Goal: Information Seeking & Learning: Learn about a topic

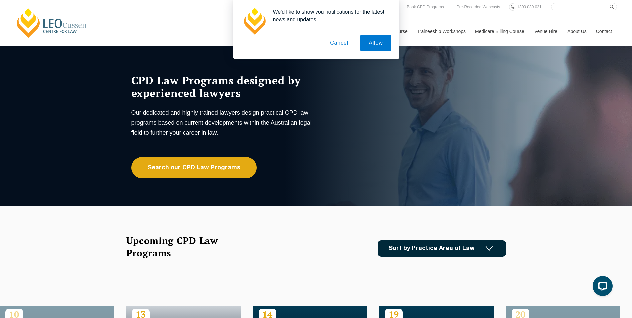
click at [330, 43] on button "Cancel" at bounding box center [339, 43] width 35 height 17
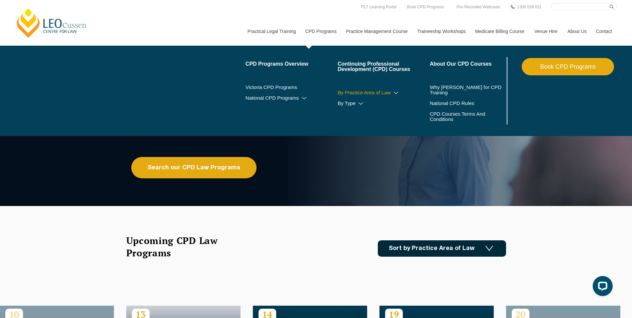
click at [393, 92] on icon at bounding box center [396, 93] width 7 height 5
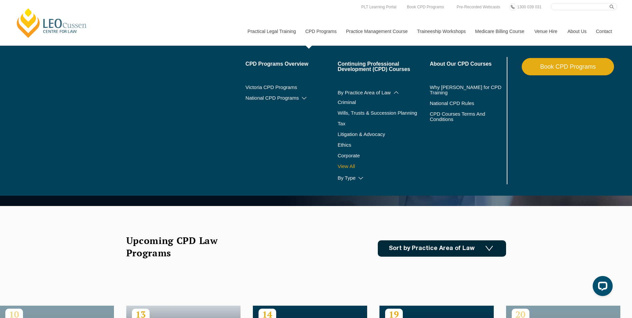
click at [351, 167] on link "View All" at bounding box center [383, 166] width 92 height 5
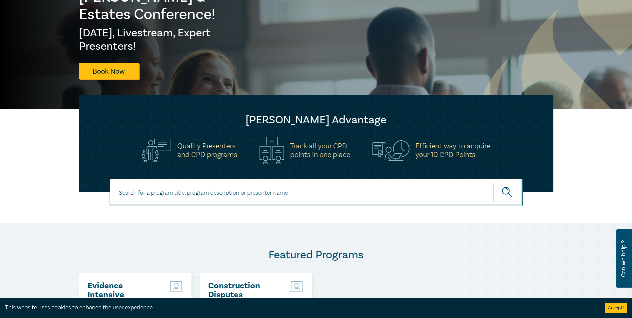
scroll to position [167, 0]
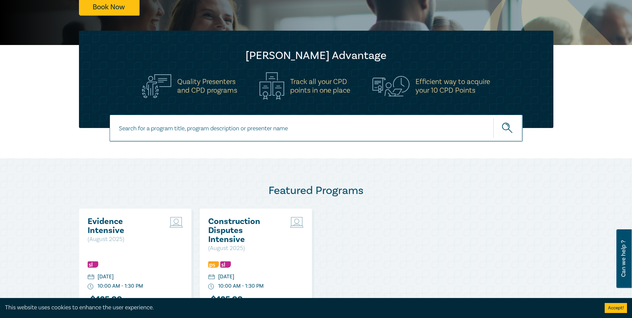
click at [220, 130] on input at bounding box center [316, 128] width 413 height 27
type input "lease"
click at [505, 125] on icon "submit" at bounding box center [508, 129] width 12 height 12
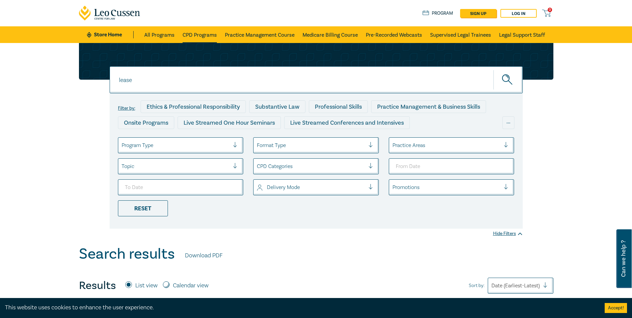
click at [208, 36] on link "CPD Programs" at bounding box center [200, 34] width 34 height 17
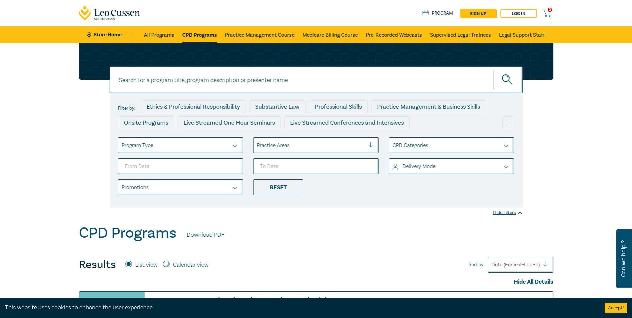
click at [288, 145] on div at bounding box center [311, 145] width 108 height 9
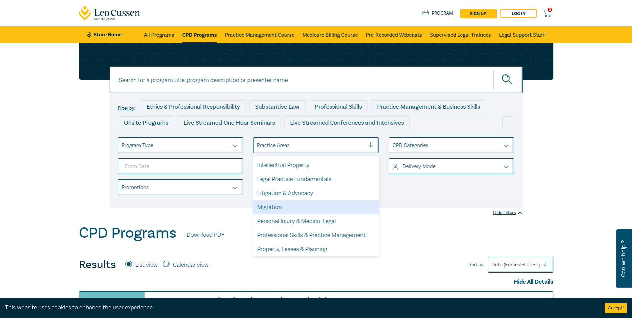
scroll to position [196, 0]
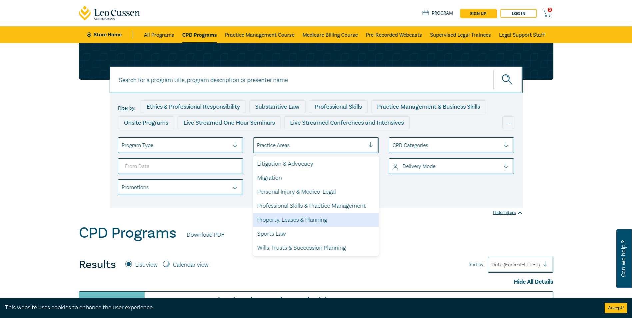
click at [294, 215] on div "Property, Leases & Planning" at bounding box center [316, 220] width 126 height 14
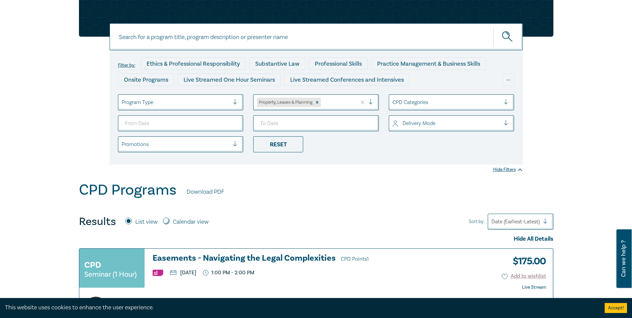
scroll to position [33, 0]
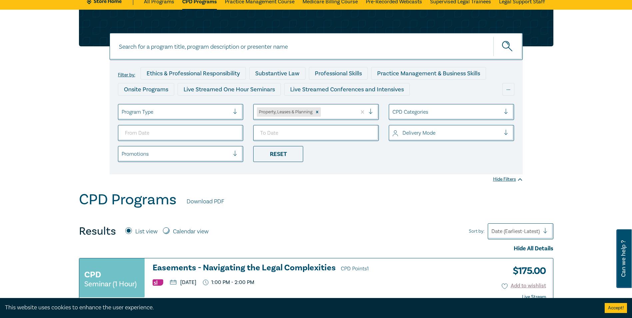
click at [350, 110] on div at bounding box center [337, 112] width 31 height 9
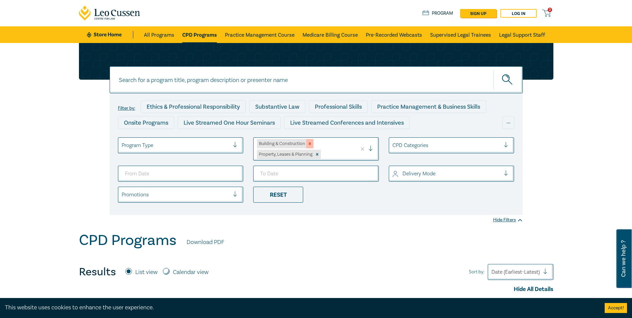
click at [310, 144] on icon "Remove Building & Construction" at bounding box center [310, 144] width 2 height 2
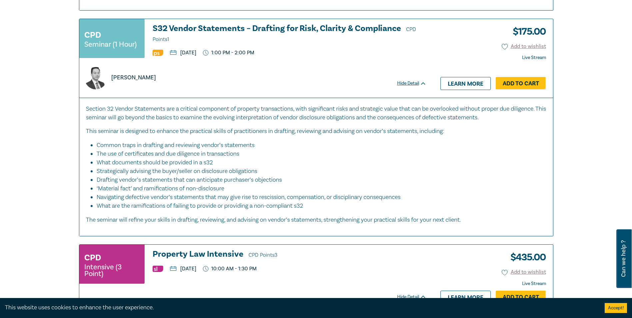
scroll to position [1832, 0]
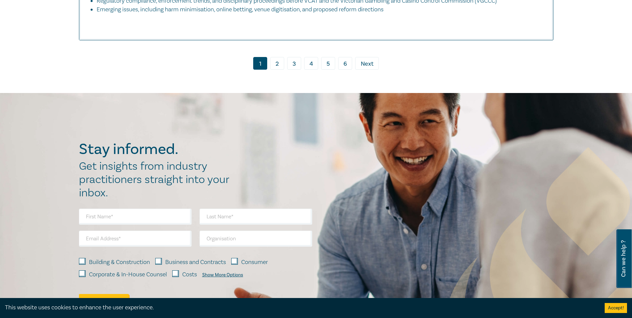
click at [275, 62] on link "2" at bounding box center [277, 63] width 14 height 13
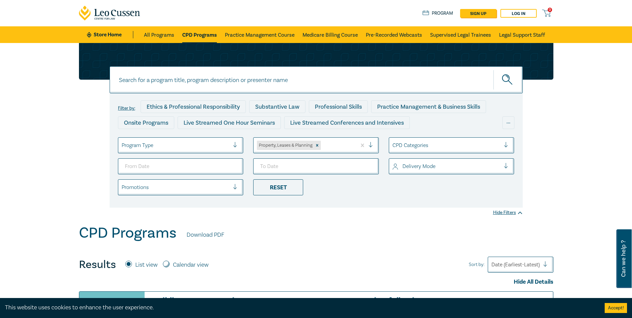
click at [261, 76] on input at bounding box center [316, 79] width 413 height 27
type input "lease"
click at [493, 70] on button "submit" at bounding box center [507, 80] width 29 height 20
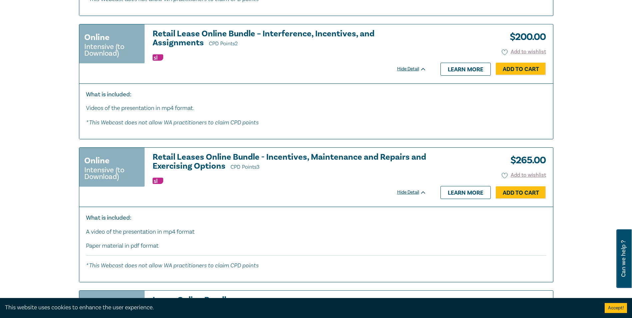
scroll to position [633, 0]
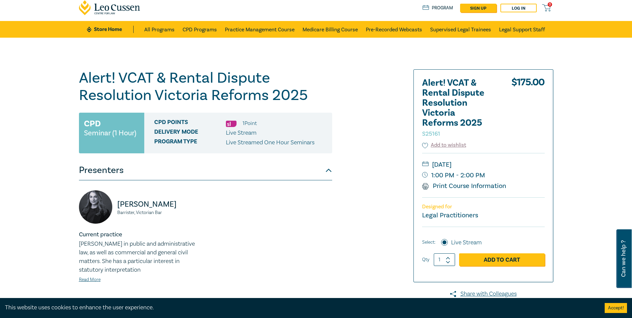
scroll to position [200, 0]
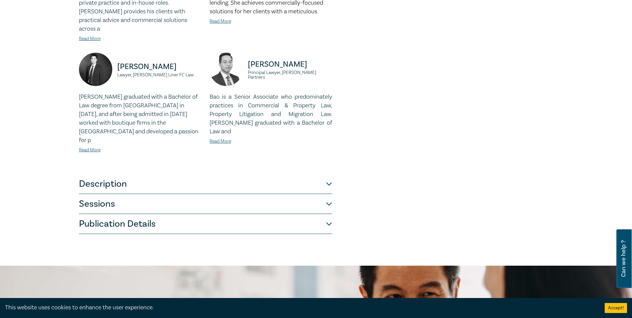
scroll to position [266, 0]
click at [168, 174] on button "Description" at bounding box center [205, 184] width 253 height 20
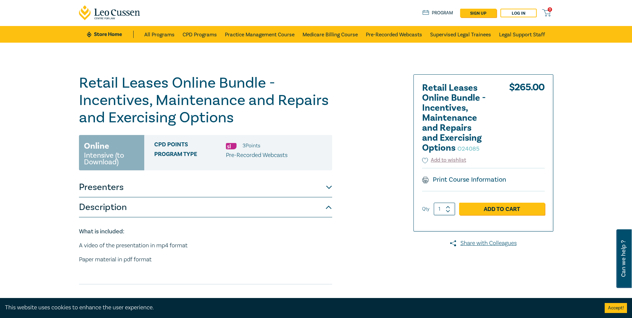
scroll to position [0, 0]
